Goal: Information Seeking & Learning: Learn about a topic

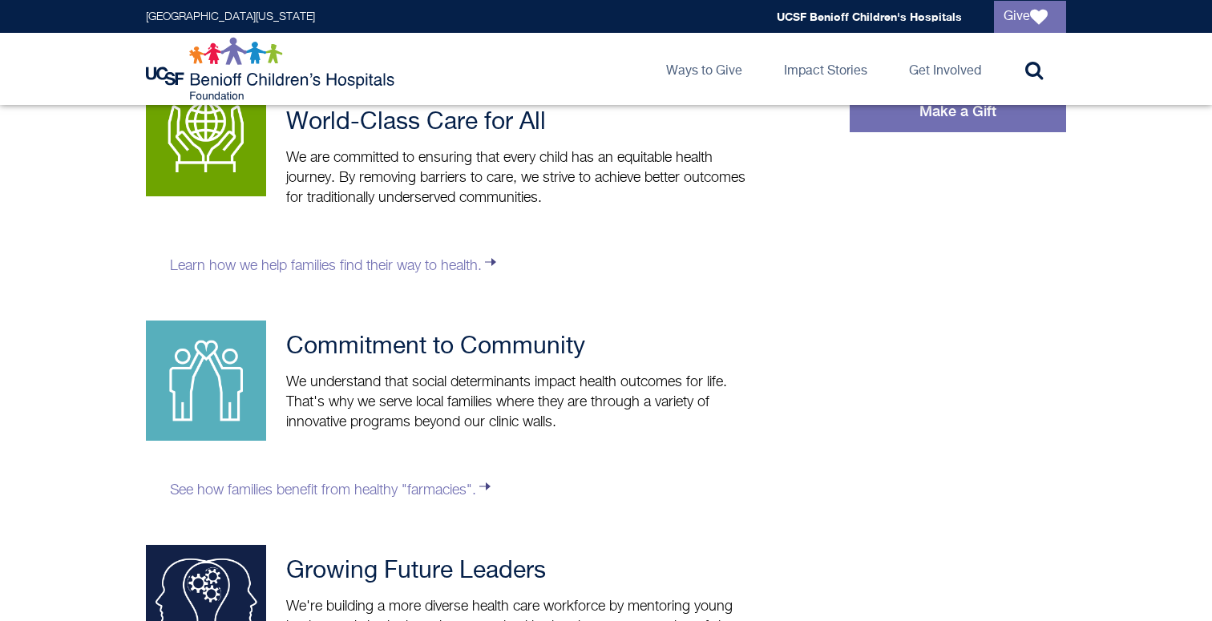
scroll to position [611, 0]
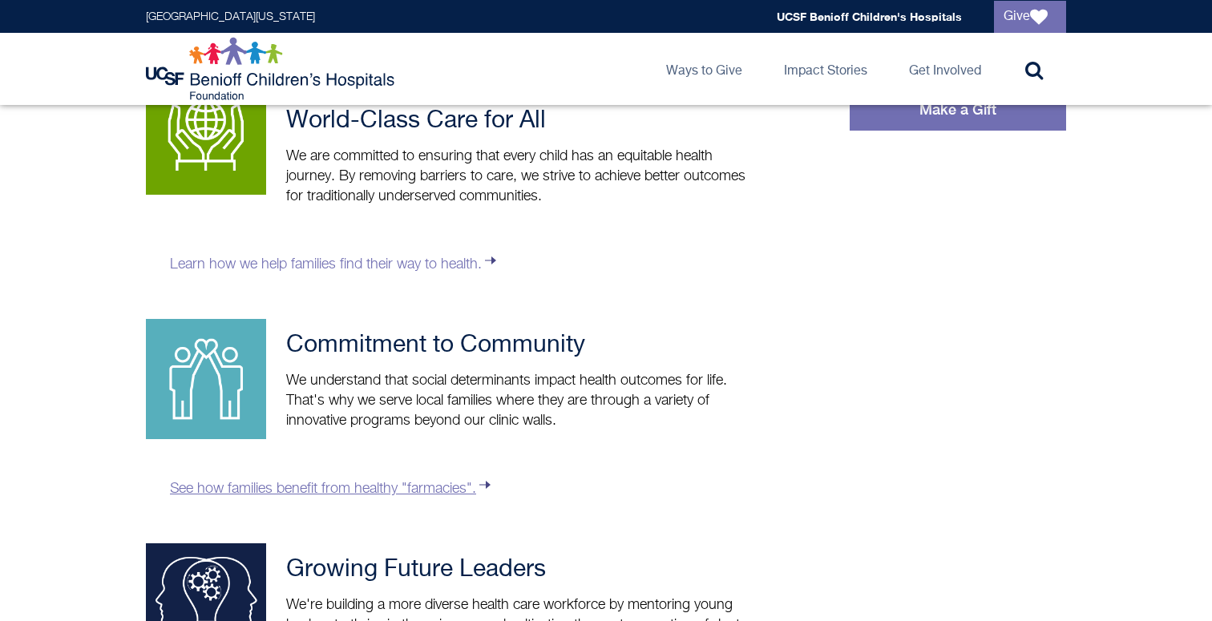
click at [350, 489] on link "See how families benefit from healthy "farmacies"." at bounding box center [332, 489] width 324 height 14
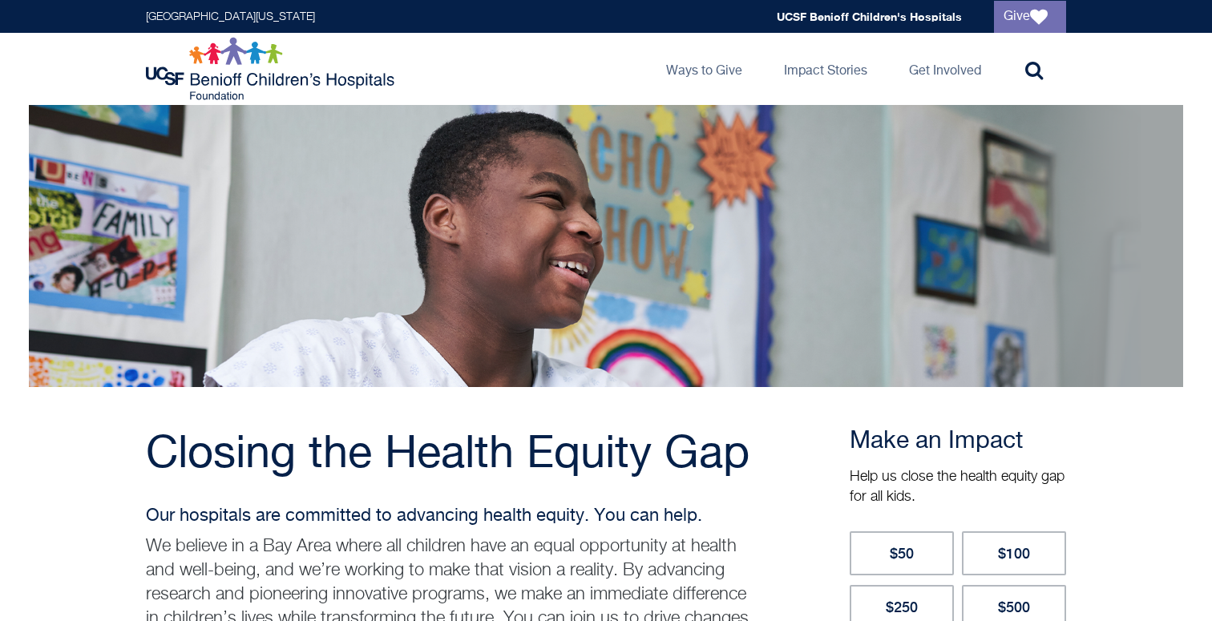
scroll to position [0, 0]
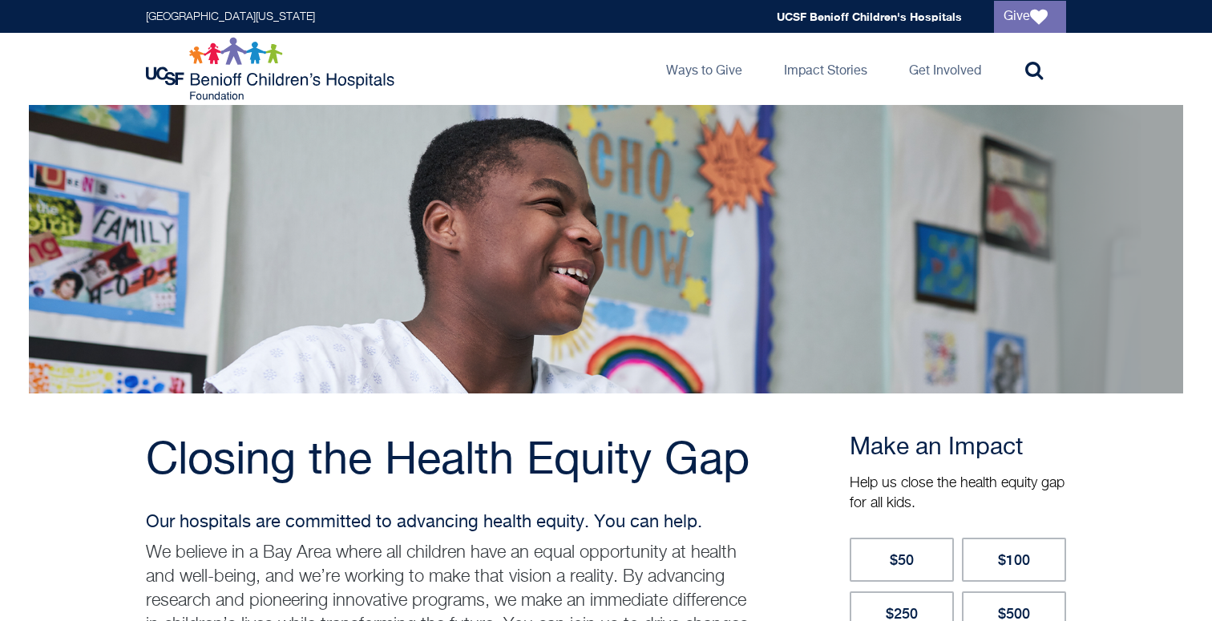
click at [313, 65] on img at bounding box center [272, 69] width 252 height 64
click at [0, 0] on div "University of California San Francisco Global navigation UCSF Benioff Children'…" at bounding box center [606, 16] width 1212 height 33
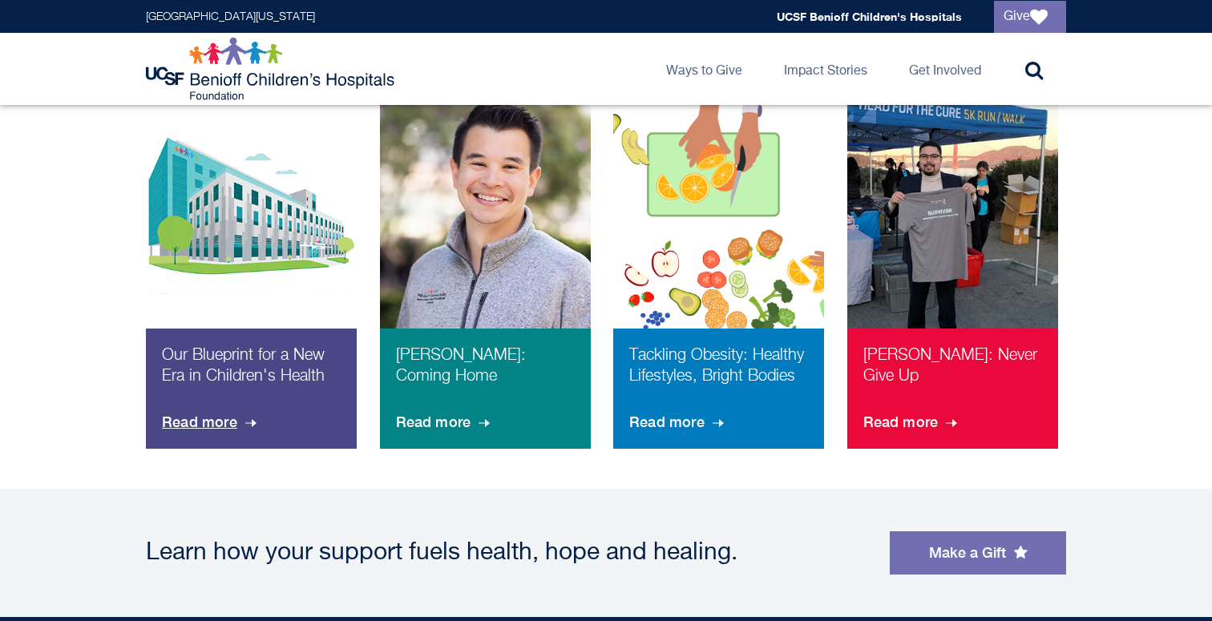
scroll to position [1137, 0]
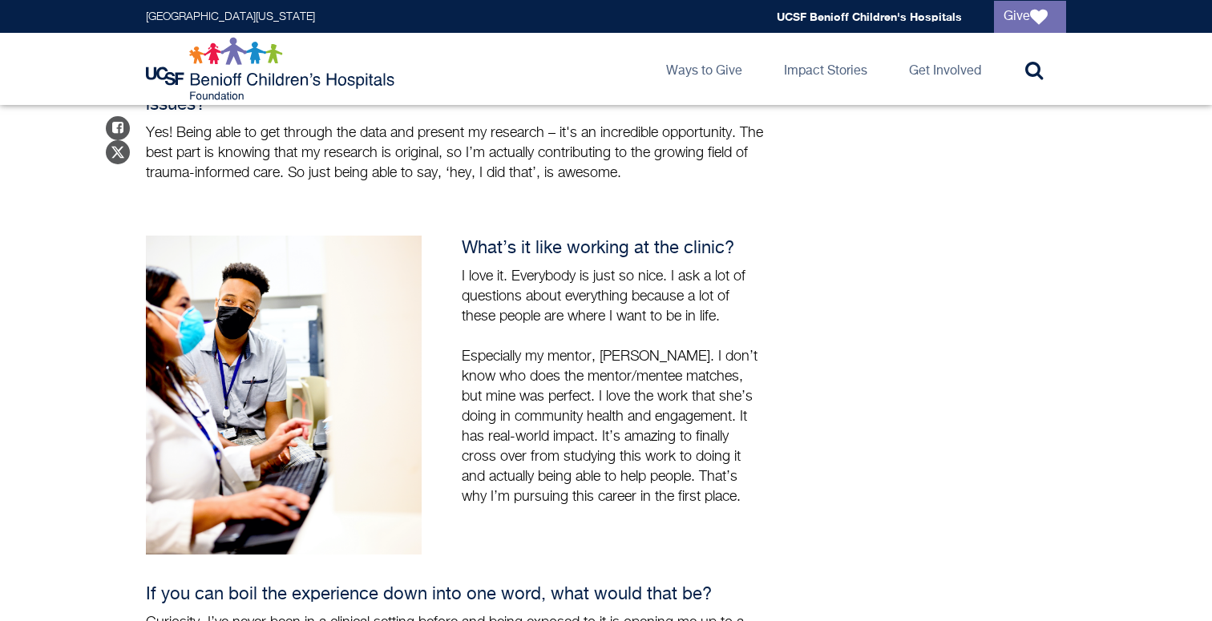
scroll to position [2121, 0]
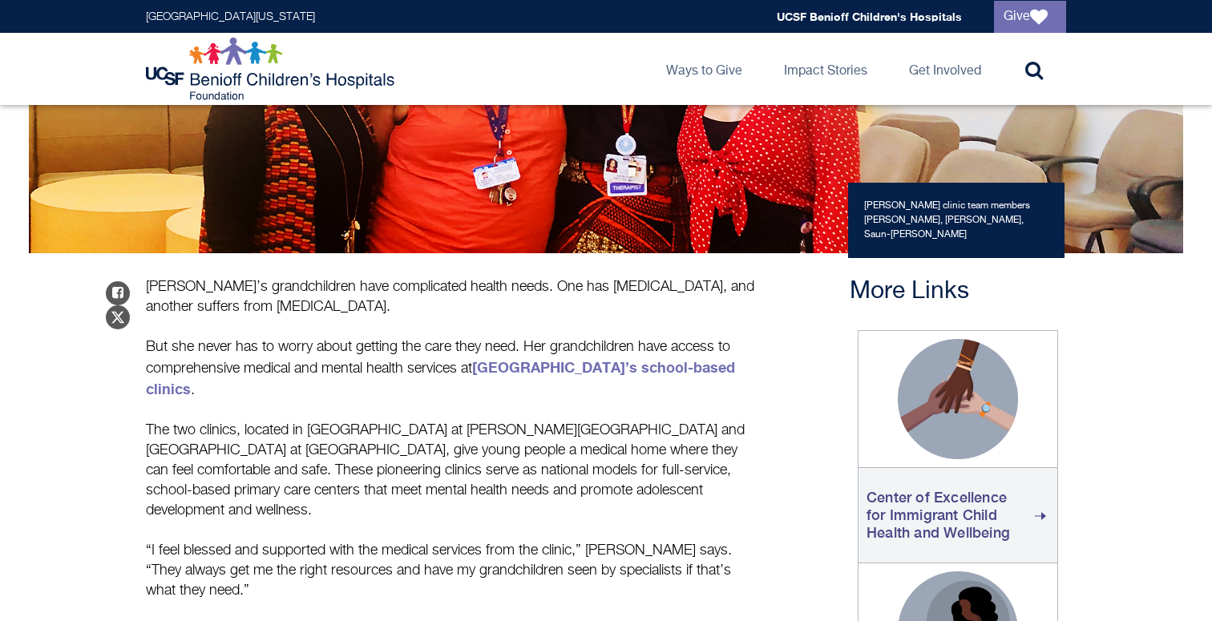
scroll to position [422, 0]
